Goal: Information Seeking & Learning: Compare options

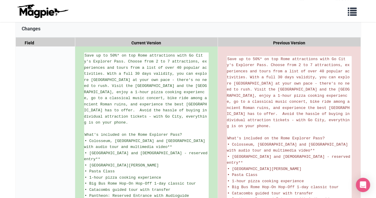
scroll to position [96, 0]
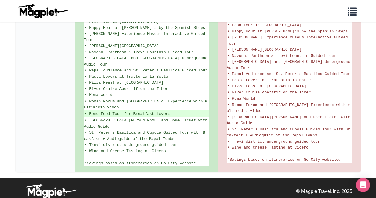
scroll to position [465, 0]
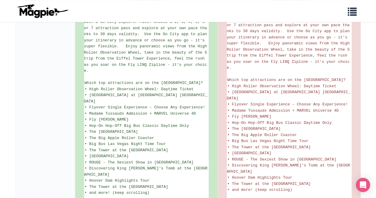
scroll to position [175, 0]
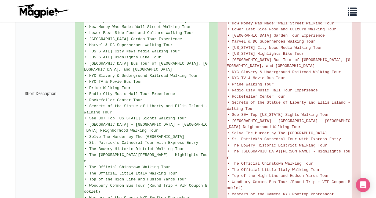
scroll to position [592, 0]
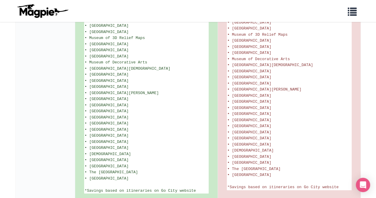
scroll to position [733, 0]
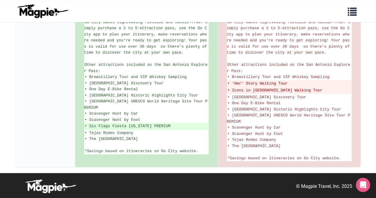
scroll to position [312, 0]
